Goal: Use online tool/utility: Utilize a website feature to perform a specific function

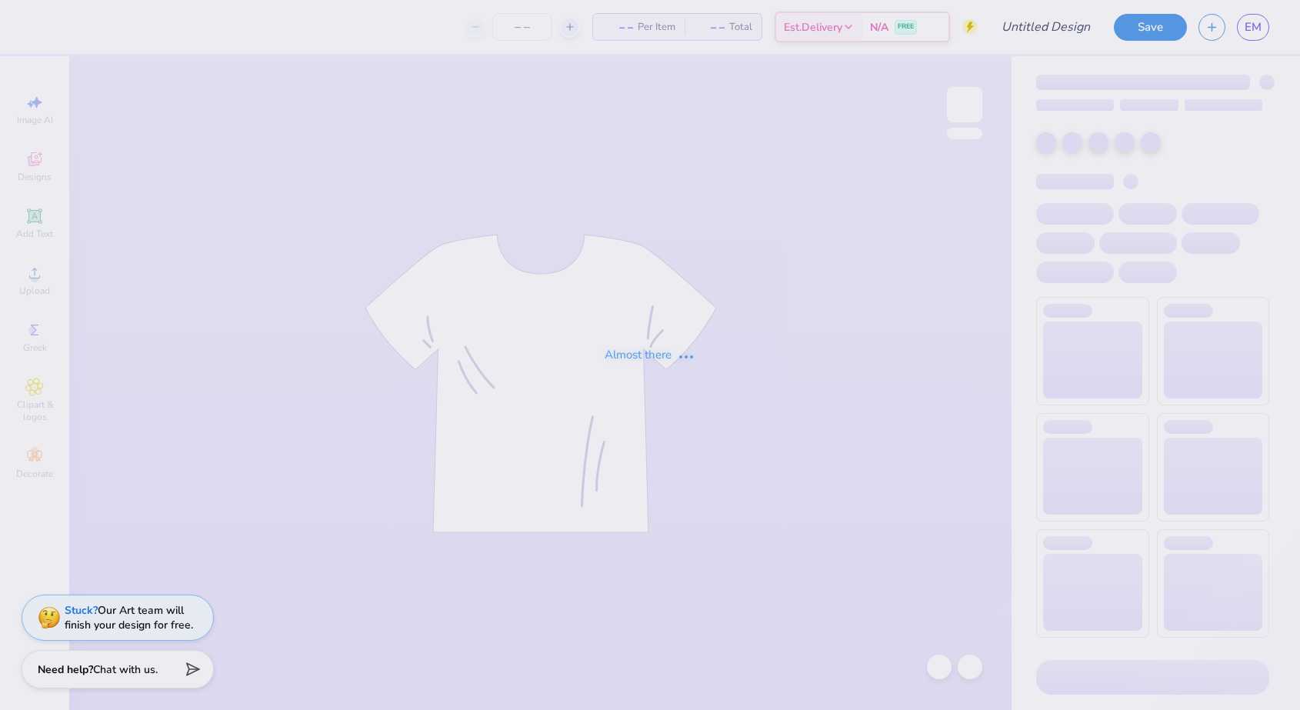
type input "Victory Formal Tri Delta"
type input "12"
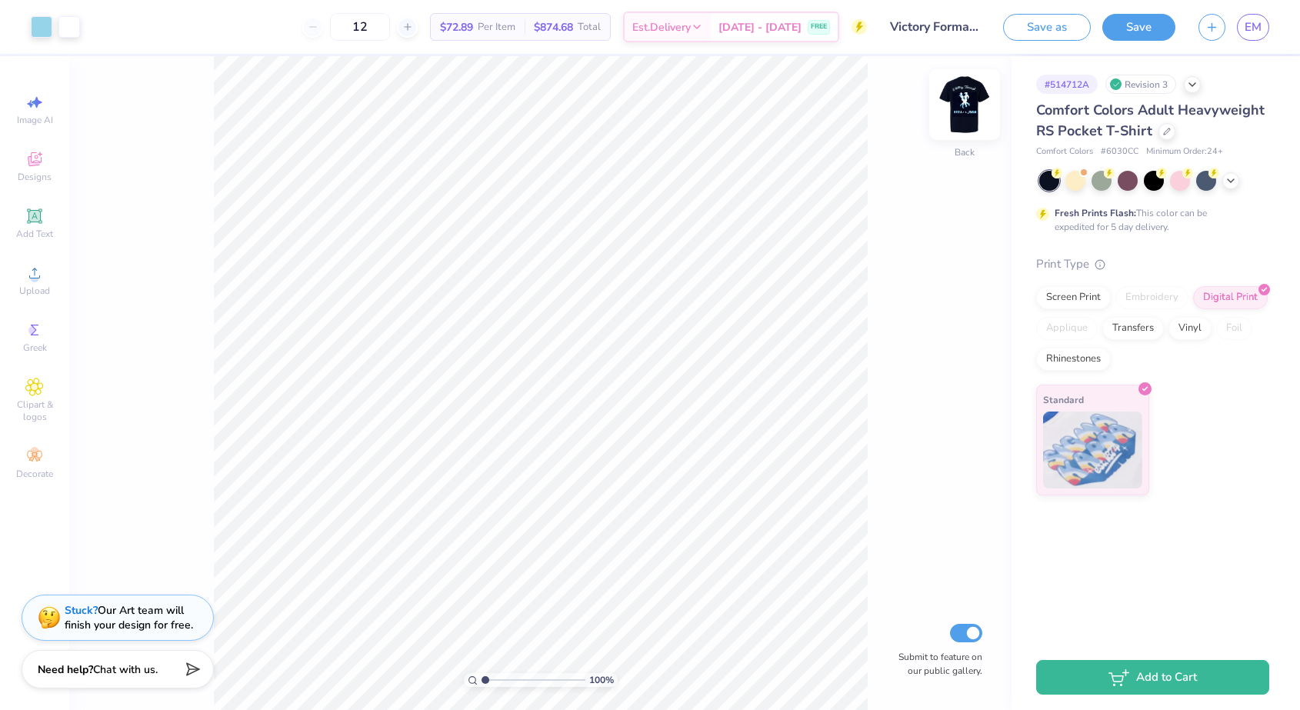
click at [965, 103] on img at bounding box center [965, 105] width 62 height 62
